Goal: Communication & Community: Answer question/provide support

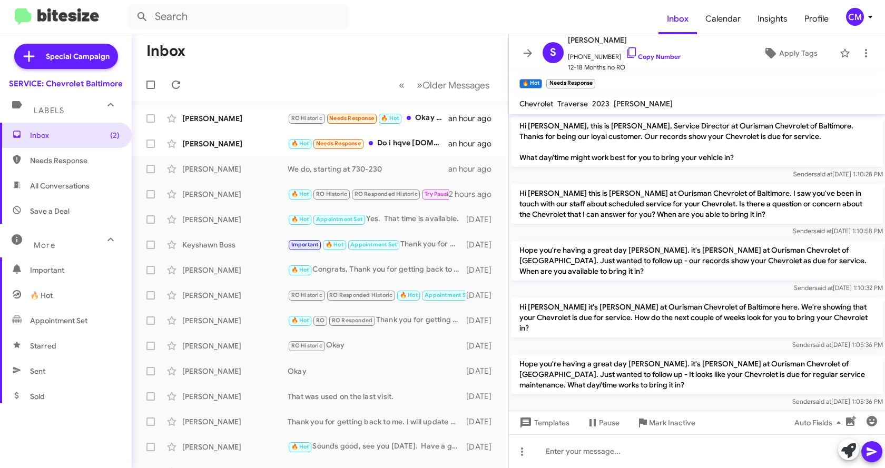
scroll to position [452, 0]
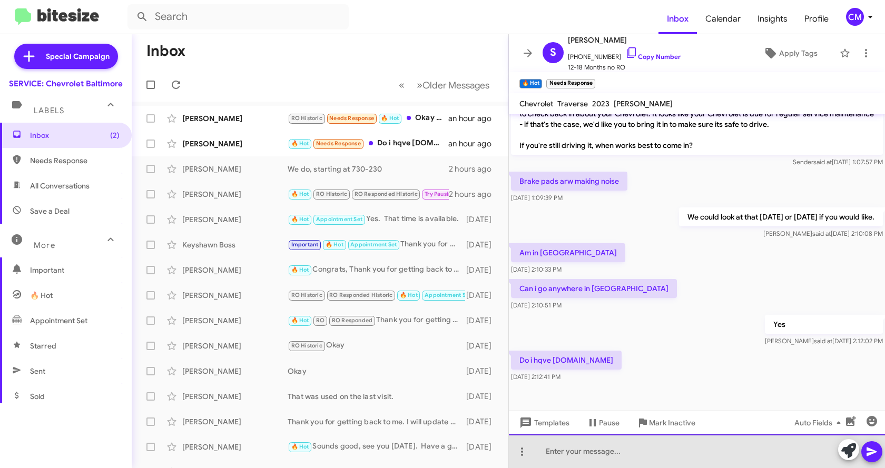
click at [605, 452] on div at bounding box center [697, 451] width 376 height 34
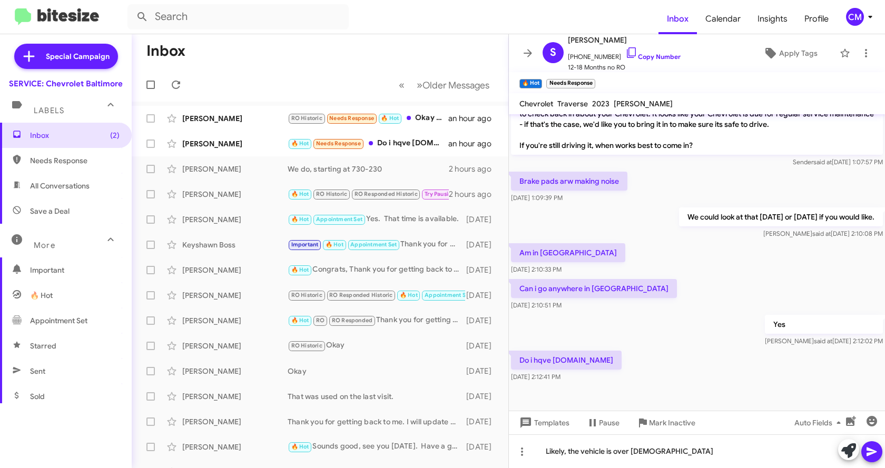
click at [869, 452] on icon at bounding box center [871, 452] width 13 height 13
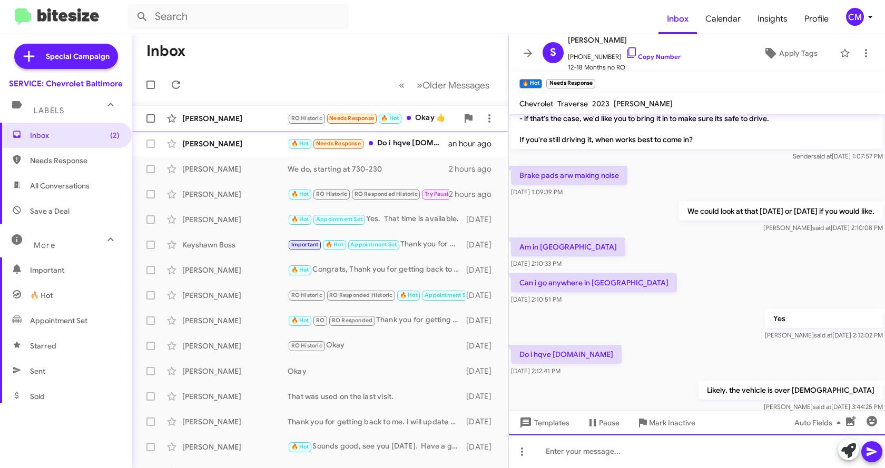
scroll to position [491, 0]
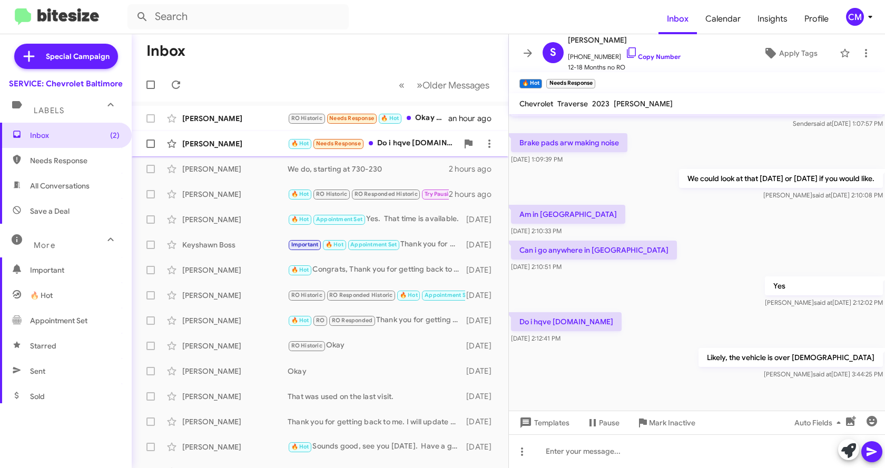
click at [221, 136] on div "[PERSON_NAME] 🔥 Hot Needs Response Do i hqve [DOMAIN_NAME] an hour ago" at bounding box center [320, 143] width 360 height 21
click at [246, 115] on div "[PERSON_NAME]" at bounding box center [234, 118] width 105 height 11
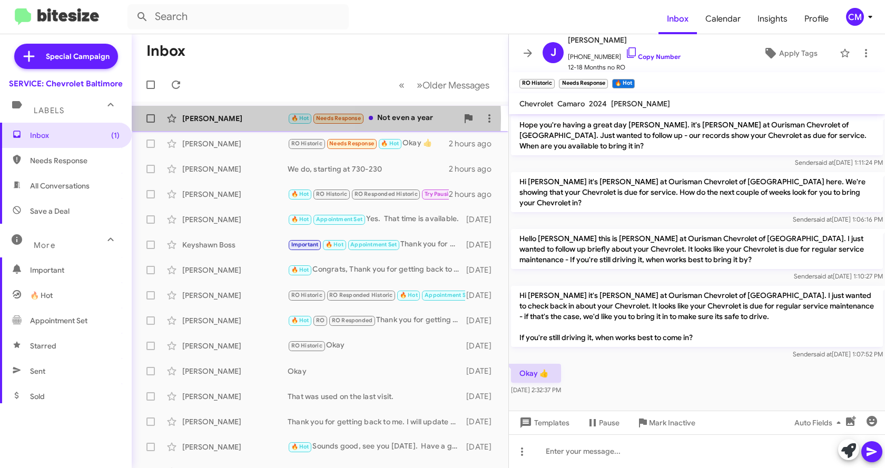
click at [227, 118] on div "[PERSON_NAME]" at bounding box center [234, 118] width 105 height 11
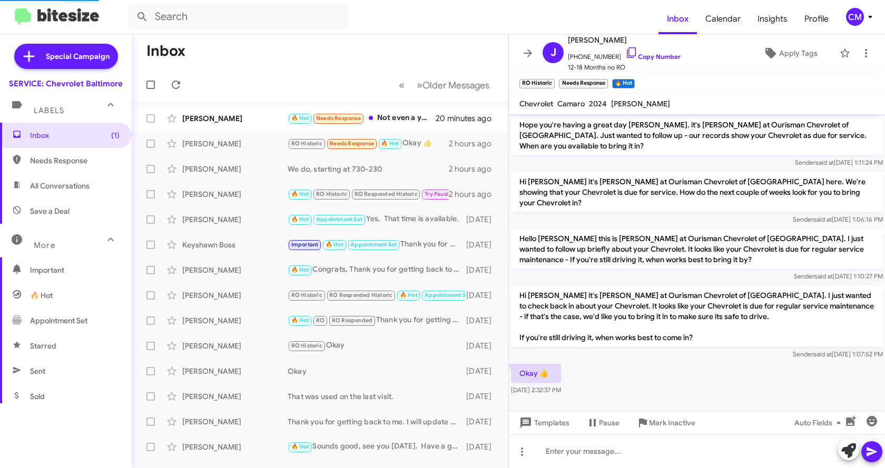
scroll to position [568, 0]
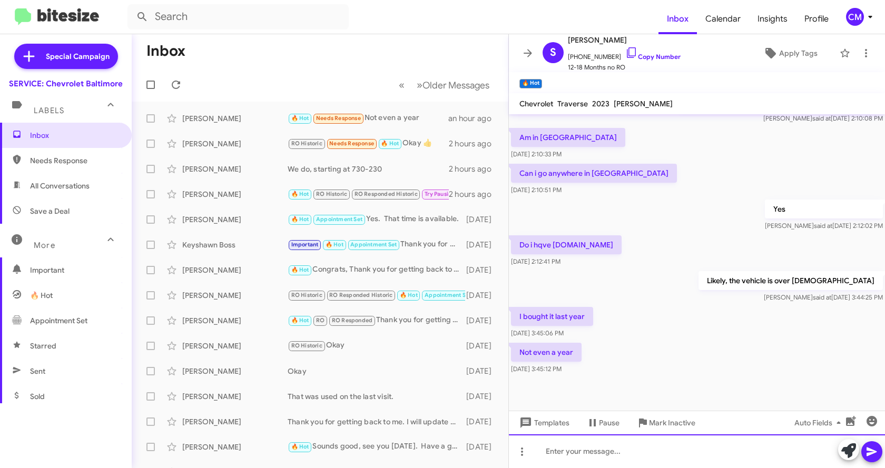
click at [571, 456] on div at bounding box center [697, 451] width 376 height 34
click at [872, 451] on icon at bounding box center [871, 452] width 10 height 9
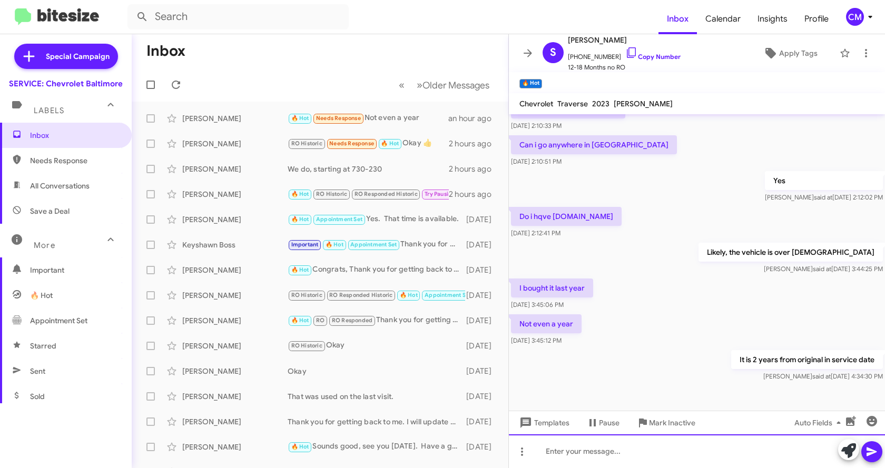
scroll to position [606, 0]
